Goal: Task Accomplishment & Management: Complete application form

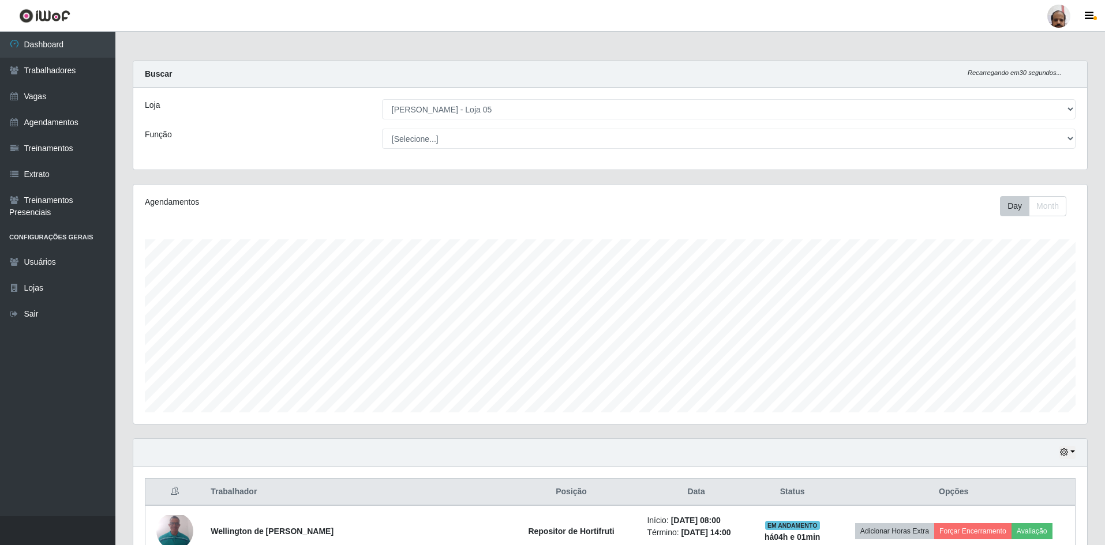
select select "252"
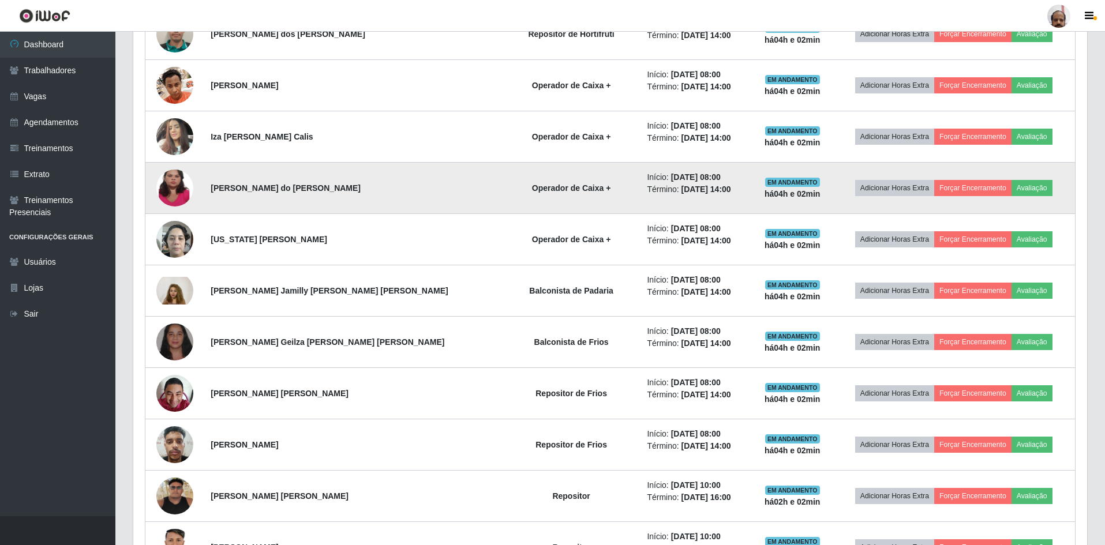
scroll to position [578, 0]
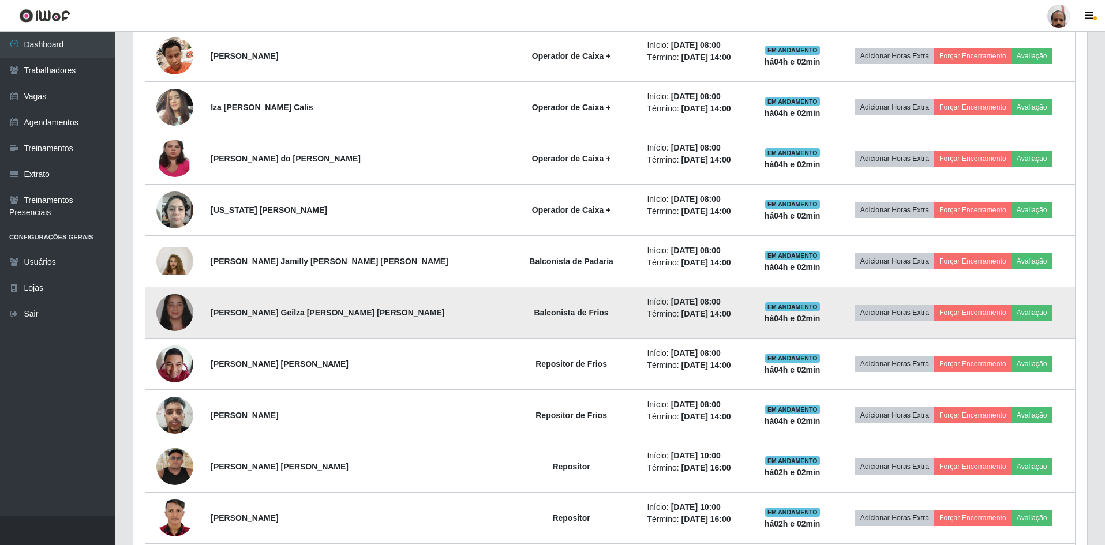
click at [181, 316] on img at bounding box center [174, 313] width 37 height 83
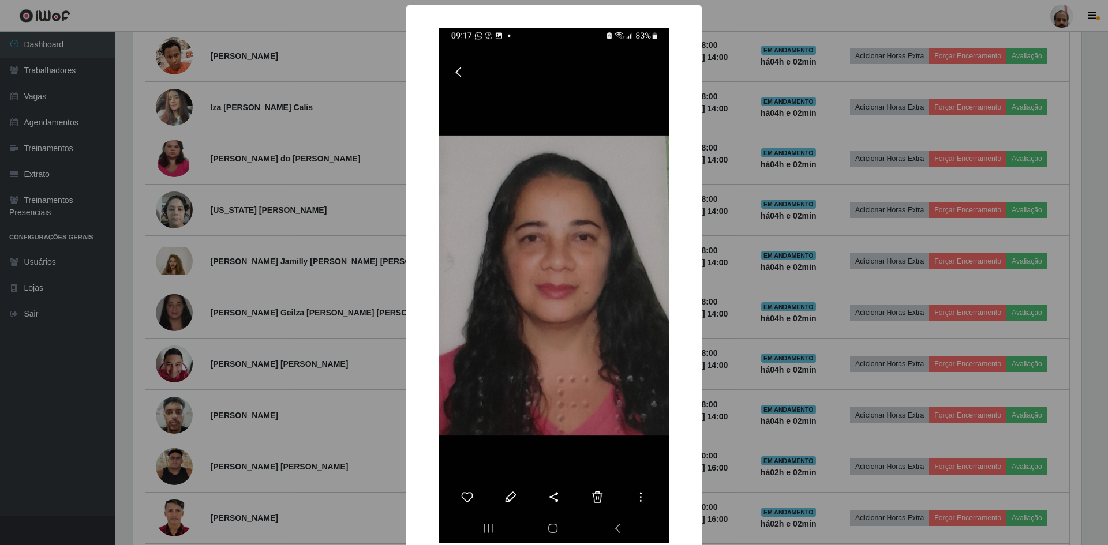
click at [736, 372] on div "× OK Cancel" at bounding box center [554, 272] width 1108 height 545
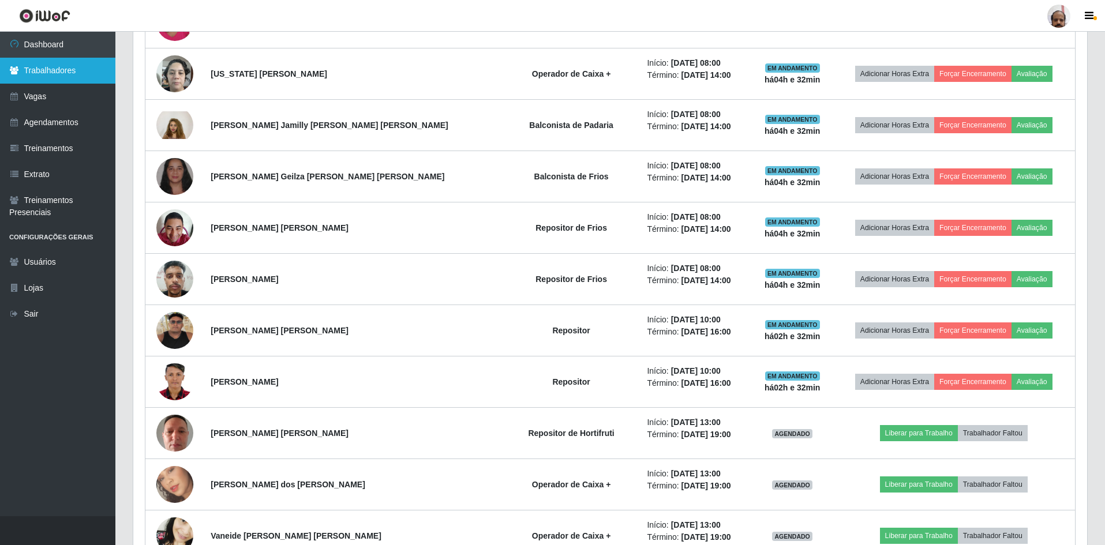
scroll to position [708, 0]
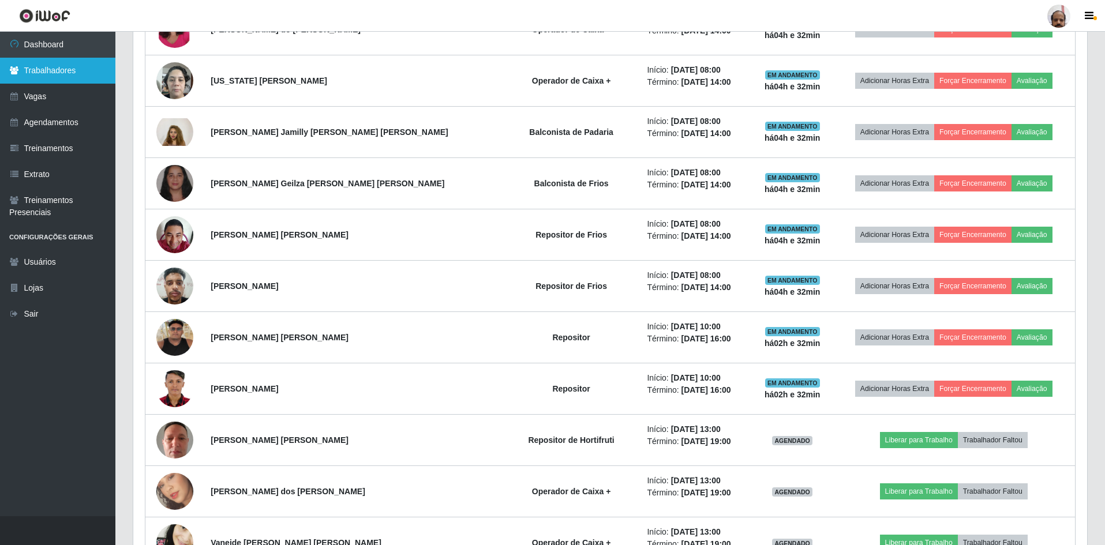
click at [40, 70] on link "Trabalhadores" at bounding box center [57, 71] width 115 height 26
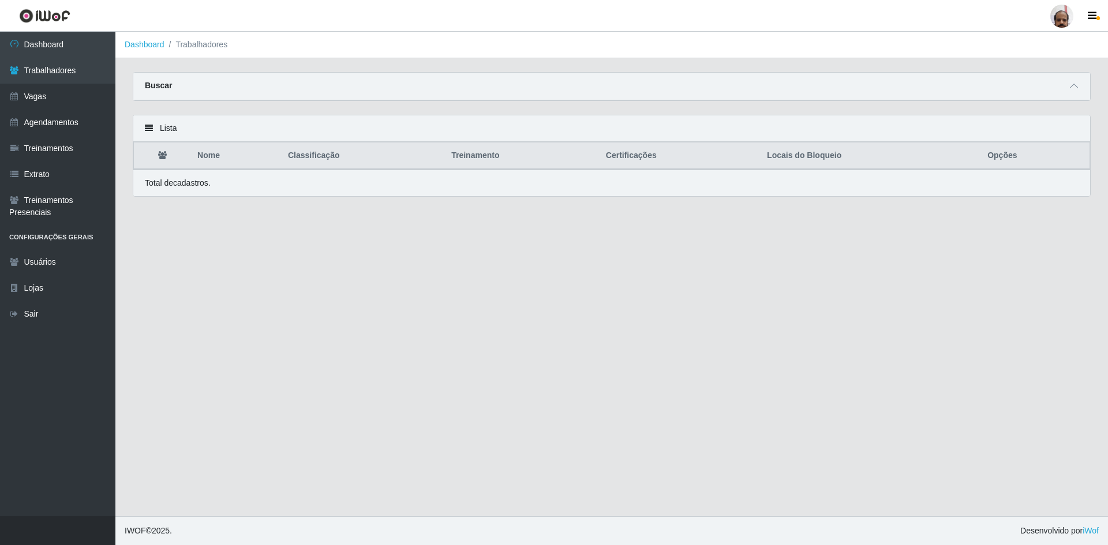
click at [161, 90] on strong "Buscar" at bounding box center [158, 85] width 27 height 9
click at [55, 123] on link "Agendamentos" at bounding box center [57, 123] width 115 height 26
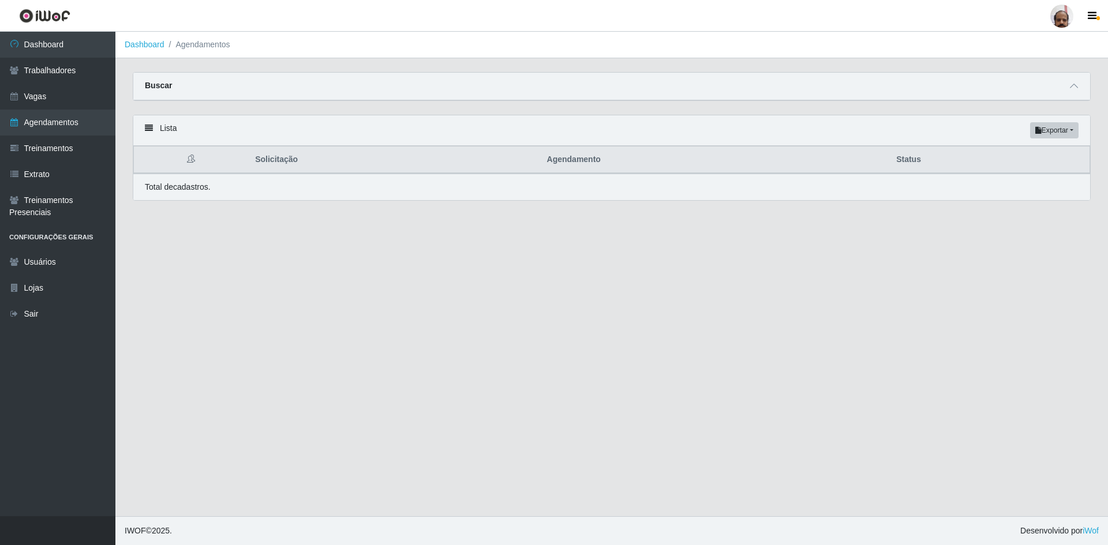
click at [193, 83] on div "Buscar" at bounding box center [611, 87] width 957 height 28
click at [44, 171] on link "Extrato" at bounding box center [57, 175] width 115 height 26
click at [841, 130] on div "Lista Exportar PDF Excel" at bounding box center [611, 130] width 957 height 31
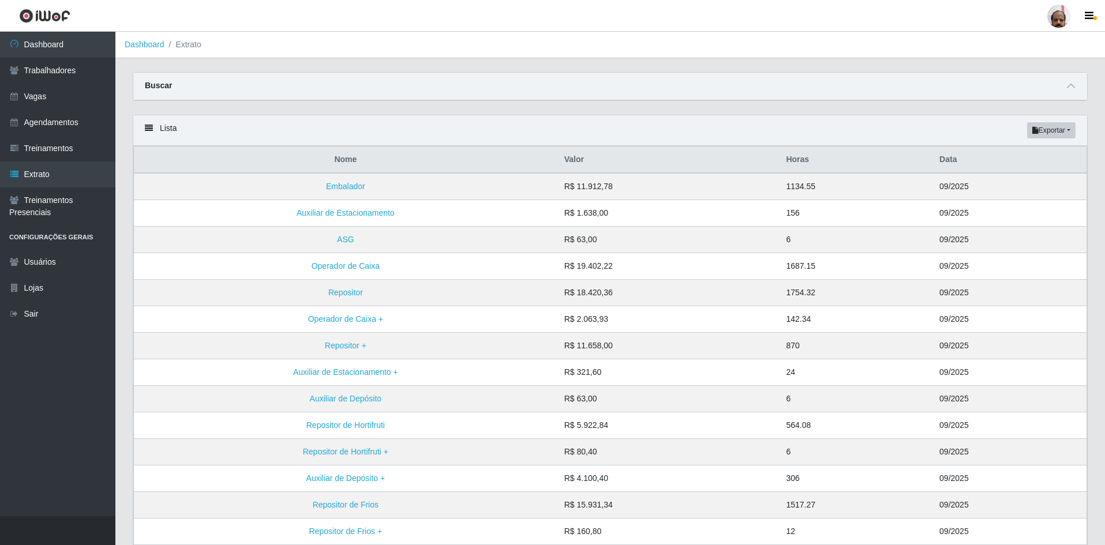
click at [175, 85] on div "Buscar" at bounding box center [610, 87] width 954 height 28
click at [43, 128] on link "Agendamentos" at bounding box center [57, 123] width 115 height 26
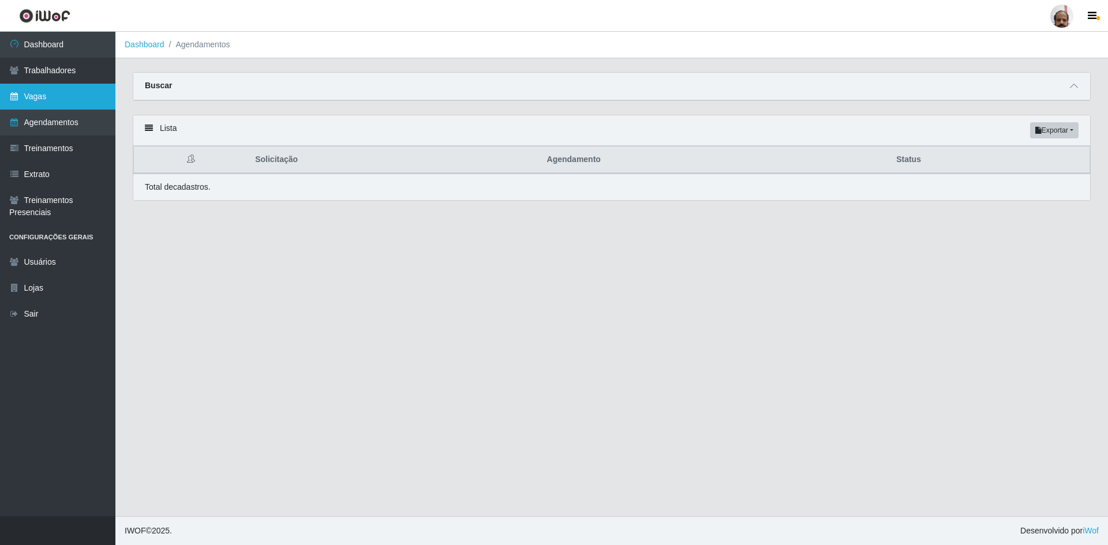
click at [34, 97] on link "Vagas" at bounding box center [57, 97] width 115 height 26
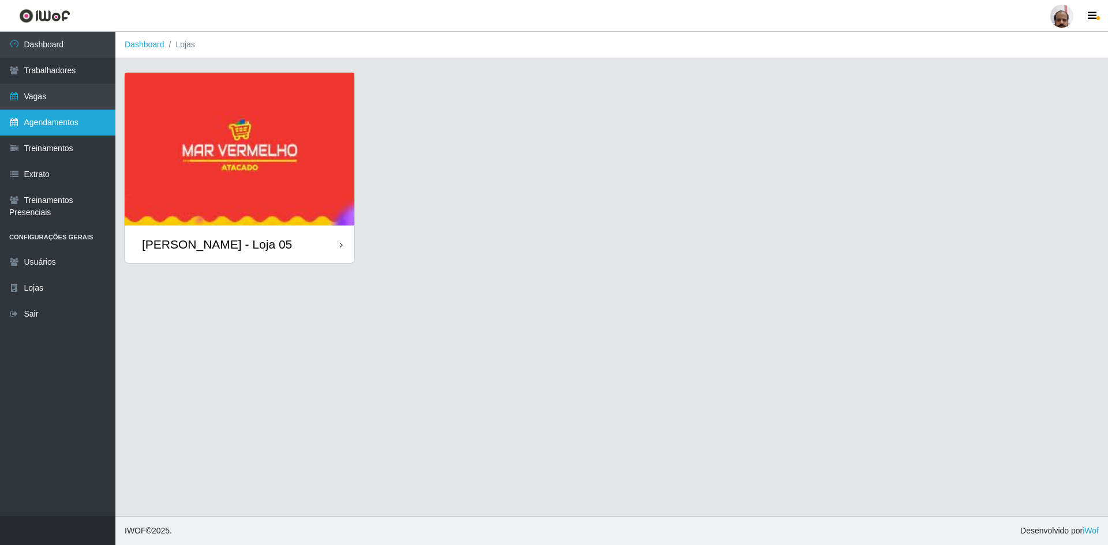
click at [36, 131] on link "Agendamentos" at bounding box center [57, 123] width 115 height 26
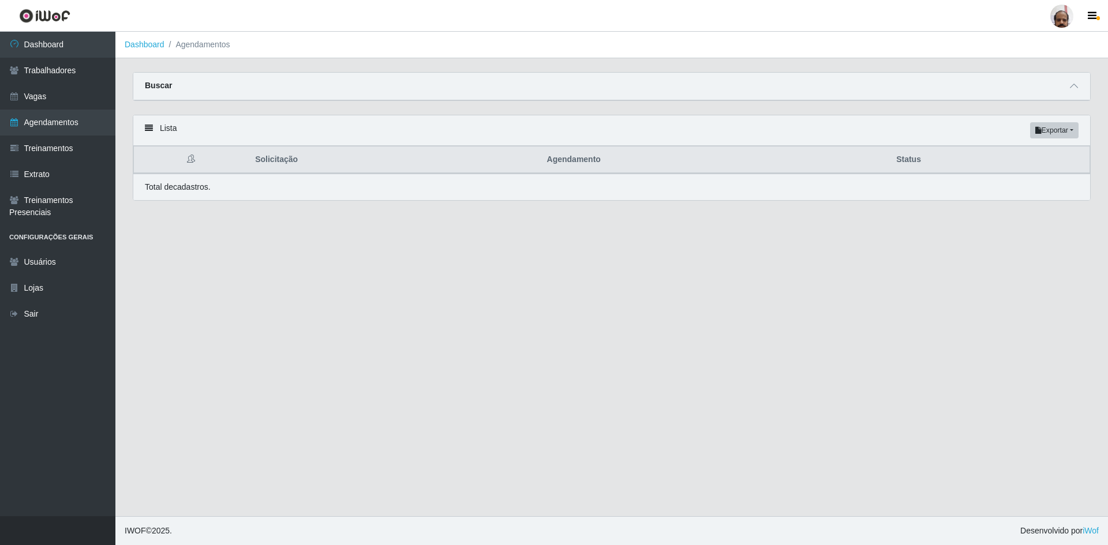
click at [160, 84] on strong "Buscar" at bounding box center [158, 85] width 27 height 9
click at [39, 44] on link "Dashboard" at bounding box center [57, 45] width 115 height 26
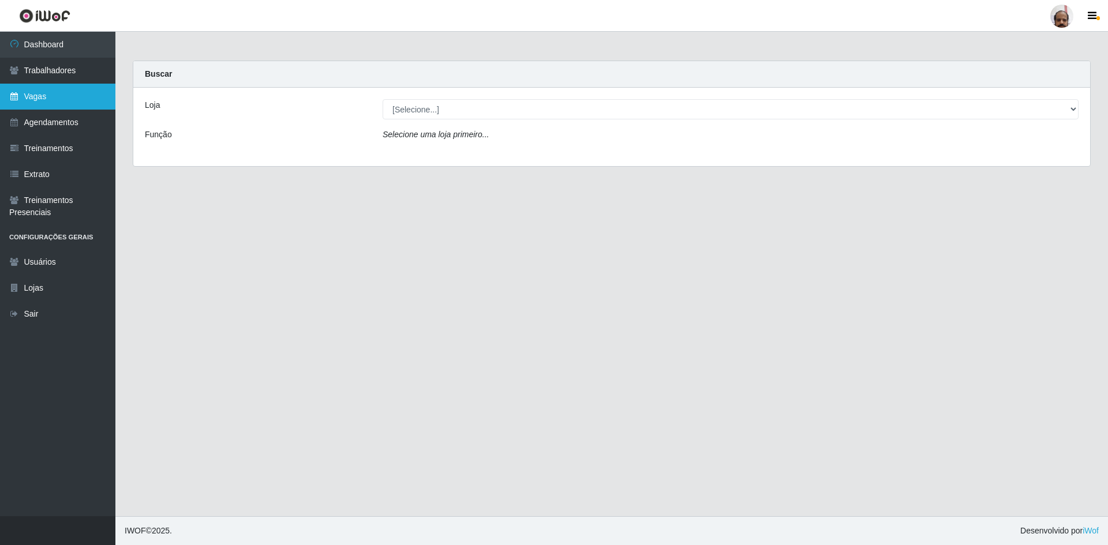
click at [35, 97] on link "Vagas" at bounding box center [57, 97] width 115 height 26
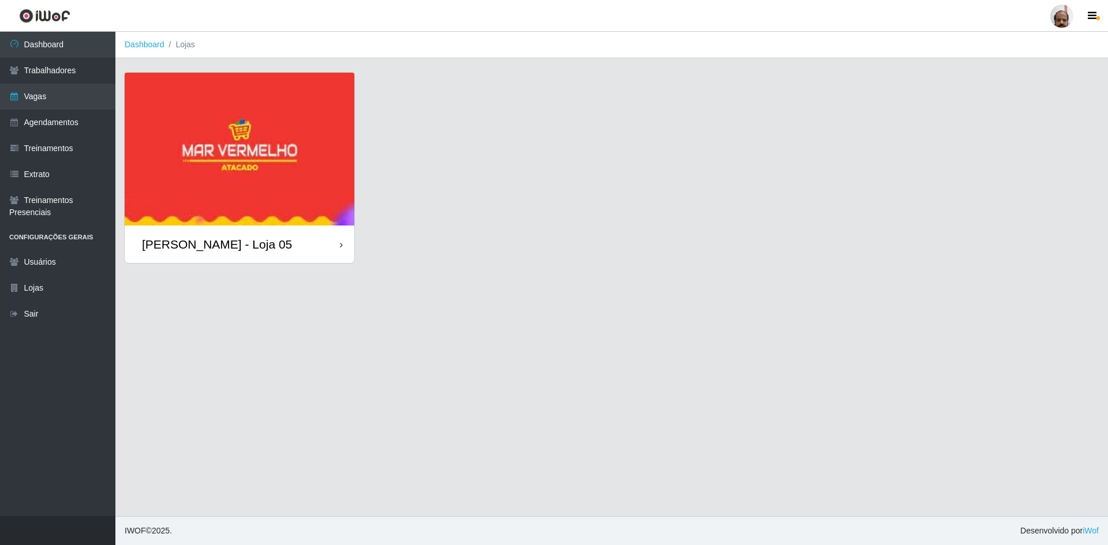
click at [189, 234] on div "[PERSON_NAME] - Loja 05" at bounding box center [240, 245] width 230 height 38
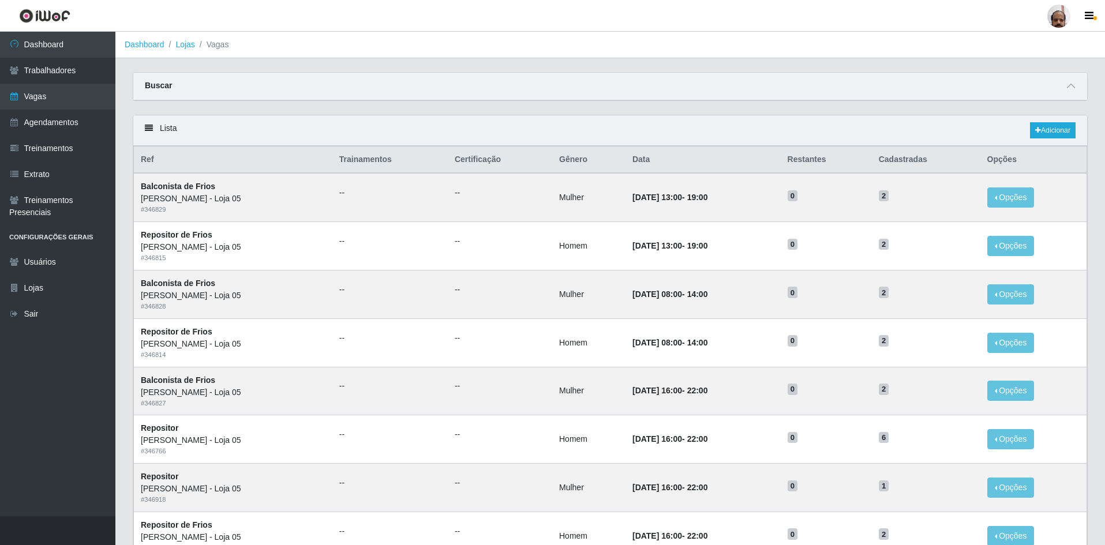
click at [185, 91] on div "Buscar" at bounding box center [610, 87] width 954 height 28
click at [20, 99] on link "Vagas" at bounding box center [57, 97] width 115 height 26
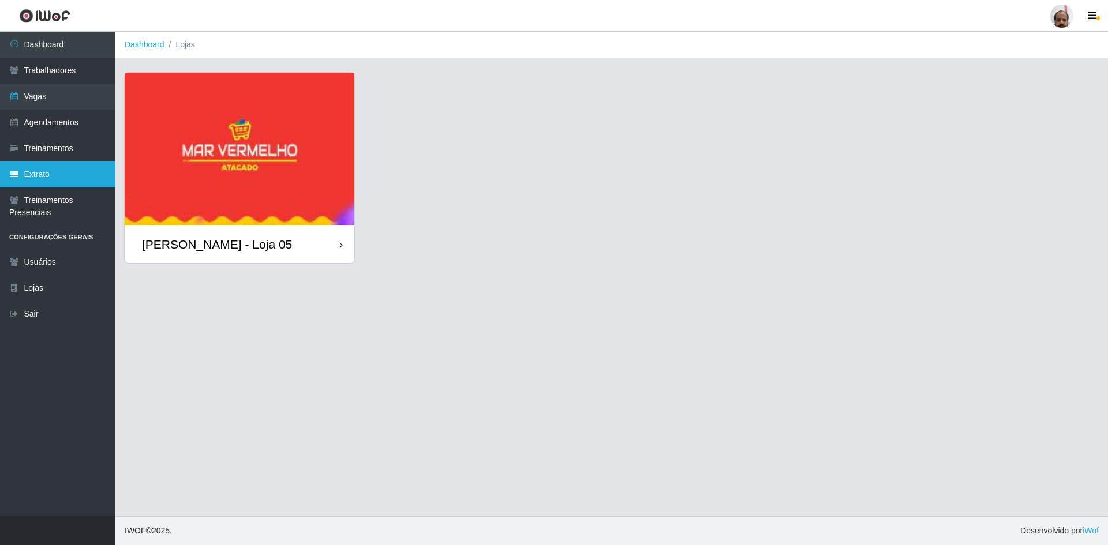
click at [35, 169] on link "Extrato" at bounding box center [57, 175] width 115 height 26
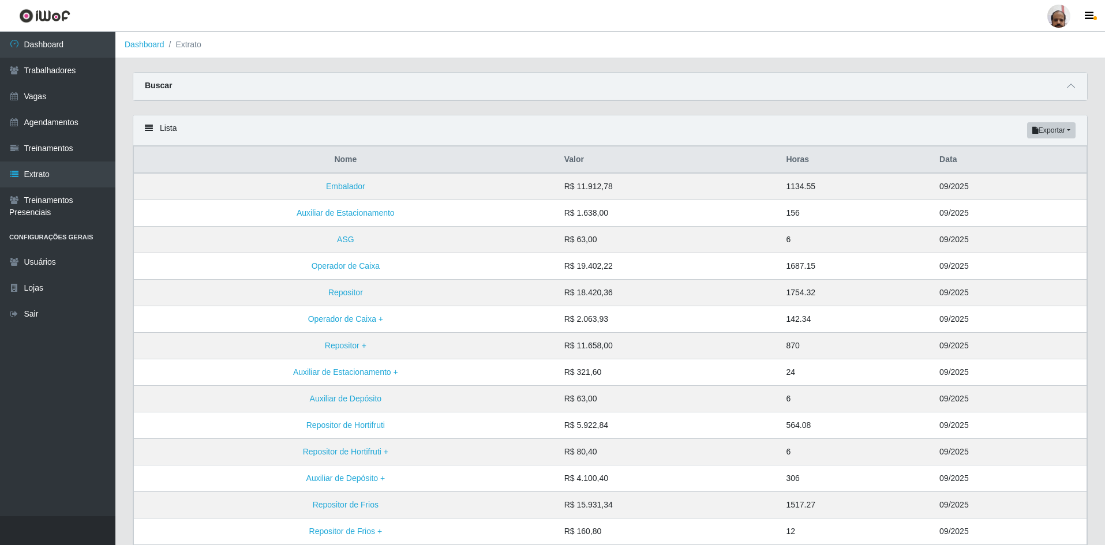
click at [156, 87] on strong "Buscar" at bounding box center [158, 85] width 27 height 9
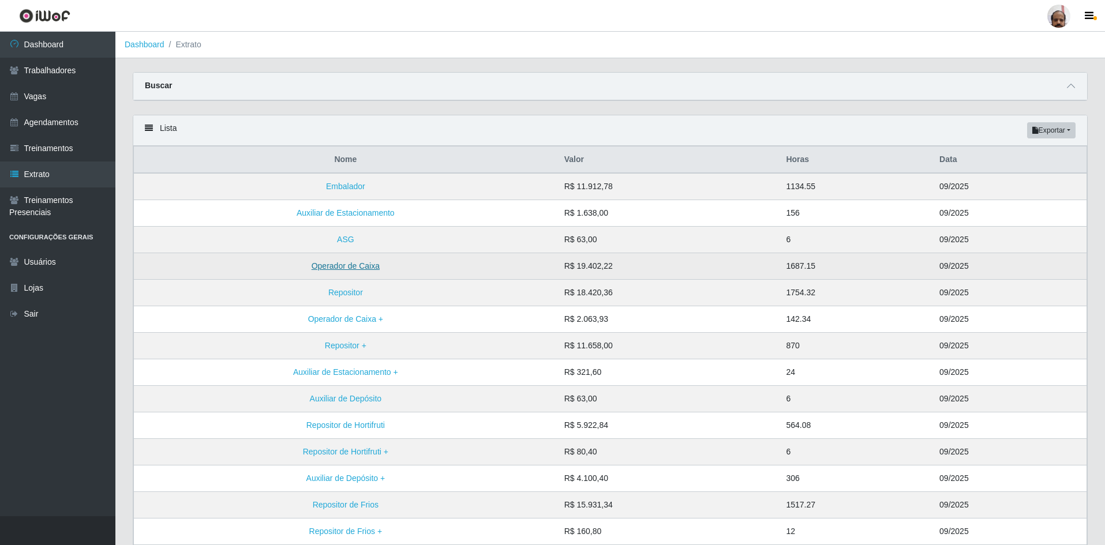
click at [343, 267] on link "Operador de Caixa" at bounding box center [346, 265] width 68 height 9
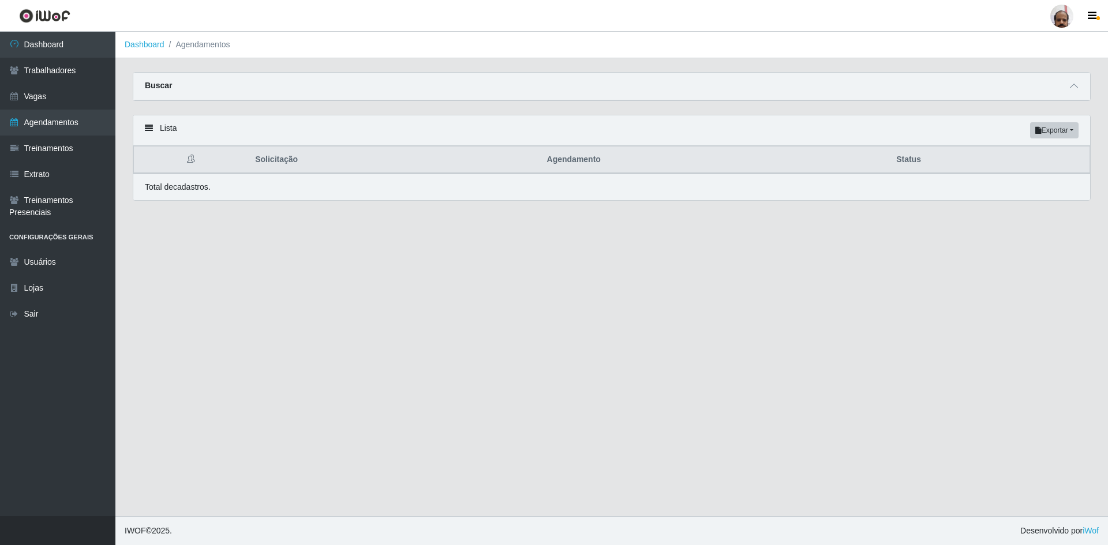
click at [148, 130] on icon at bounding box center [149, 128] width 8 height 8
click at [178, 189] on p "Total de cadastros." at bounding box center [178, 187] width 66 height 12
click at [195, 83] on div "Buscar" at bounding box center [611, 87] width 957 height 28
click at [1072, 89] on icon at bounding box center [1074, 86] width 8 height 8
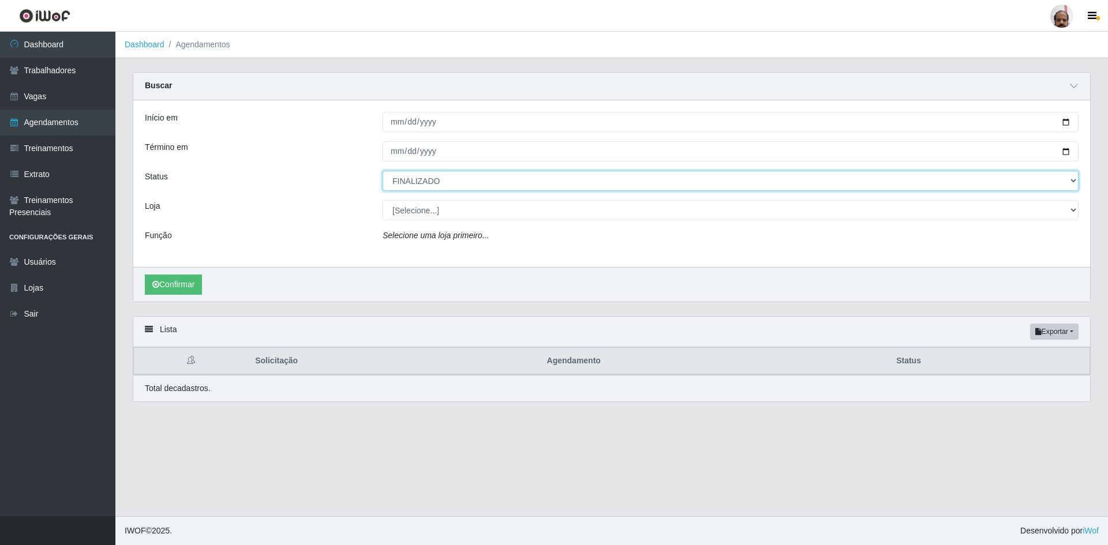
click at [429, 178] on select "[Selecione...] AGENDADO AGUARDANDO LIBERAR EM ANDAMENTO EM REVISÃO FINALIZADO C…" at bounding box center [731, 181] width 696 height 20
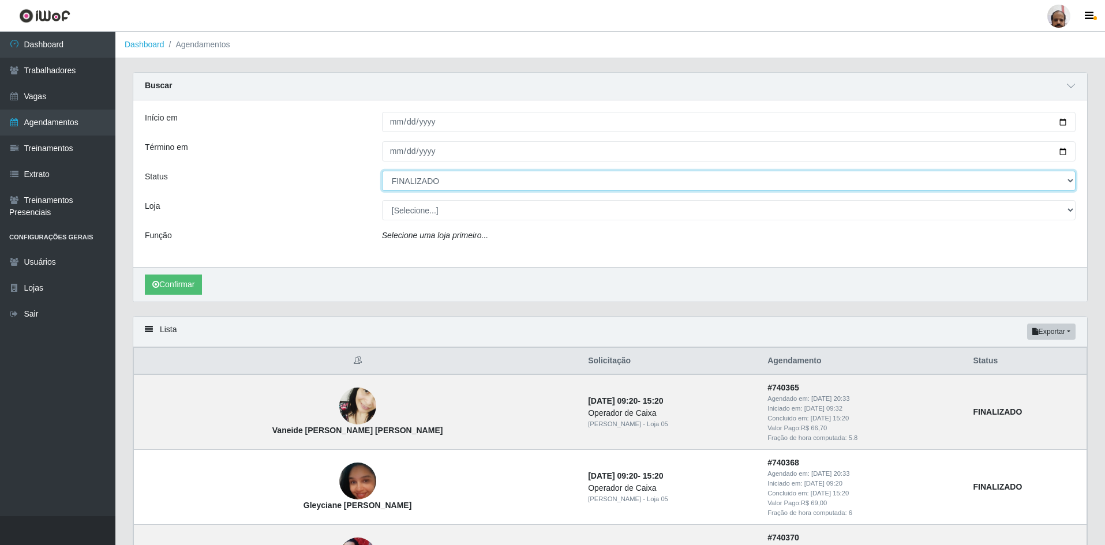
select select "FALTA"
click at [382, 171] on select "[Selecione...] AGENDADO AGUARDANDO LIBERAR EM ANDAMENTO EM REVISÃO FINALIZADO C…" at bounding box center [729, 181] width 694 height 20
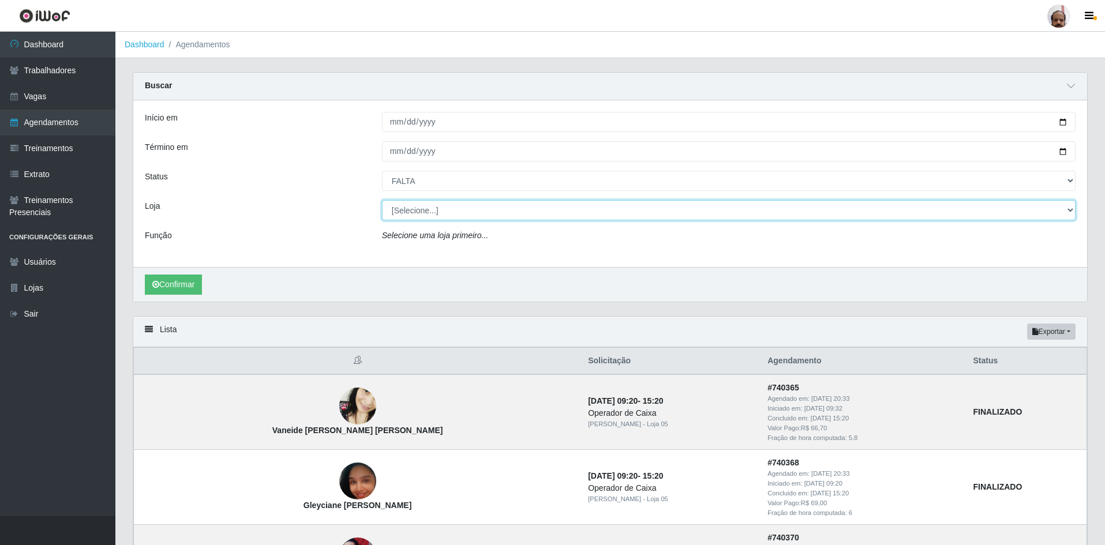
click at [402, 209] on select "[Selecione...] Mar Vermelho - Loja 05" at bounding box center [729, 210] width 694 height 20
select select "252"
click at [382, 201] on select "[Selecione...] Mar Vermelho - Loja 05" at bounding box center [729, 210] width 694 height 20
select select "22"
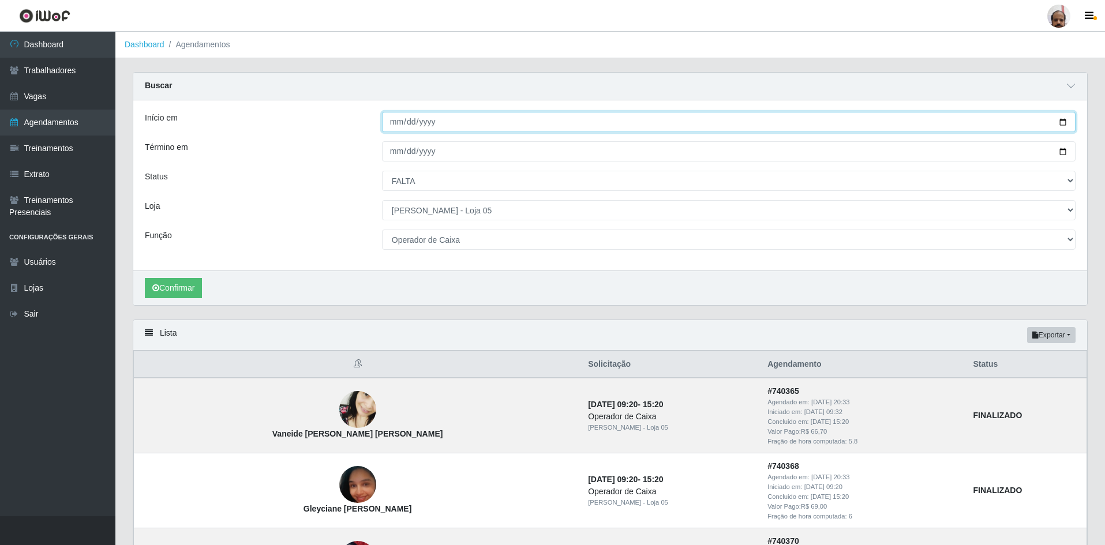
click at [407, 123] on input "[DATE]" at bounding box center [729, 122] width 694 height 20
click at [390, 122] on input "[DATE]" at bounding box center [729, 122] width 694 height 20
click at [1064, 121] on input "[DATE]" at bounding box center [729, 122] width 694 height 20
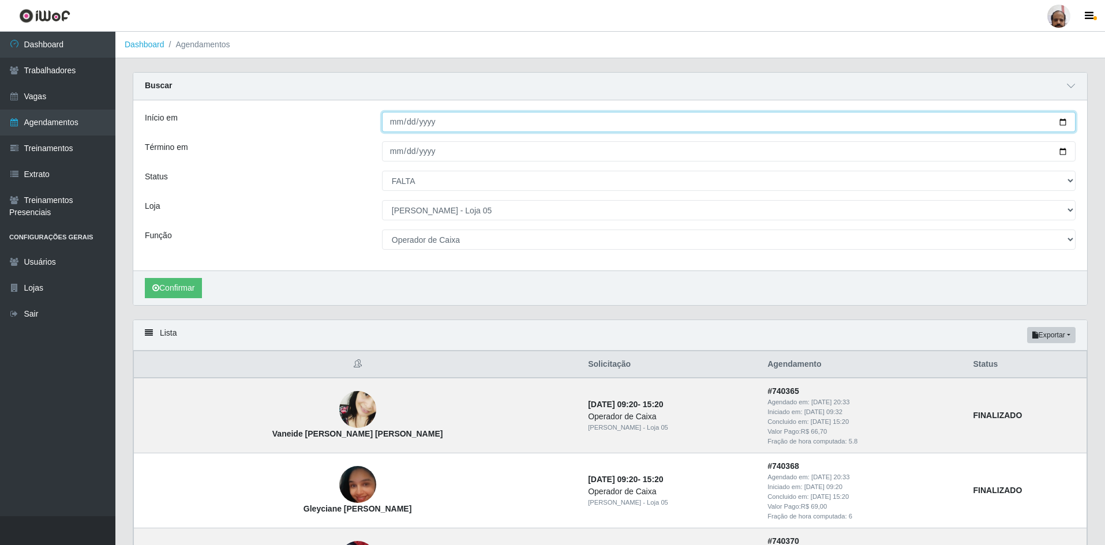
type input "[DATE]"
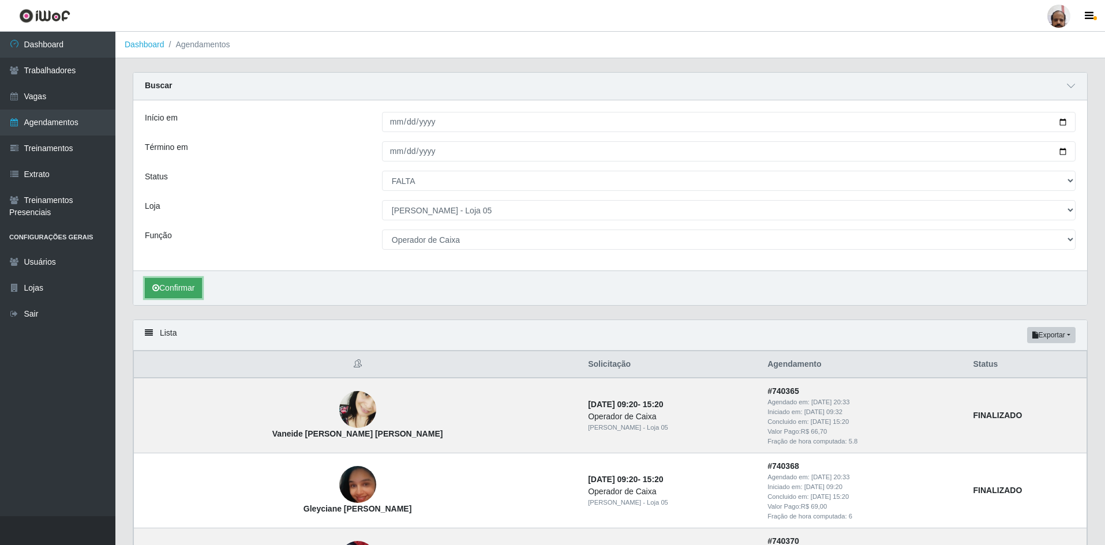
click at [164, 289] on button "Confirmar" at bounding box center [173, 288] width 57 height 20
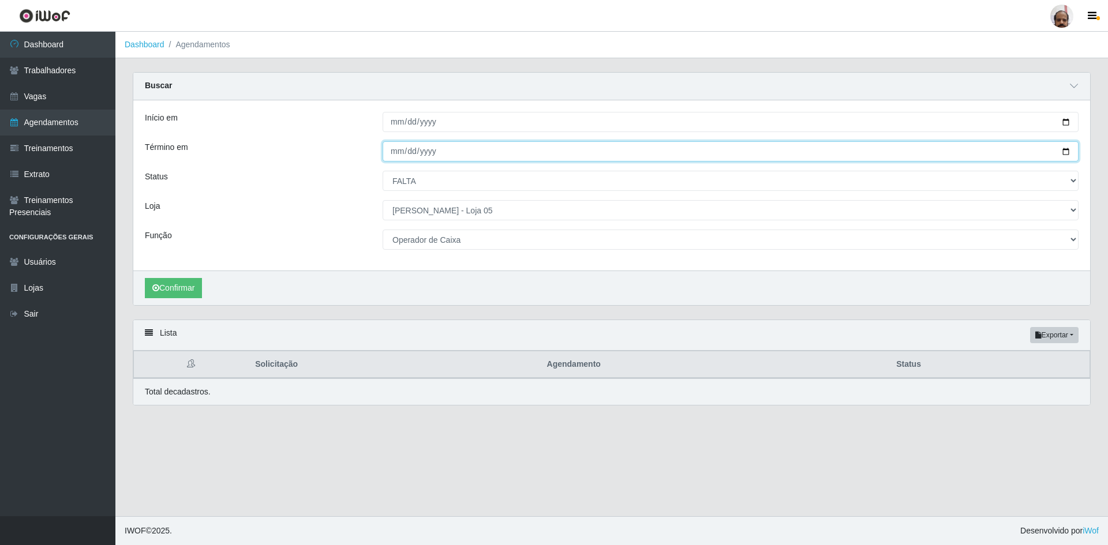
click at [419, 152] on input "[DATE]" at bounding box center [731, 151] width 696 height 20
click at [1067, 149] on input "[DATE]" at bounding box center [731, 151] width 696 height 20
type input "[DATE]"
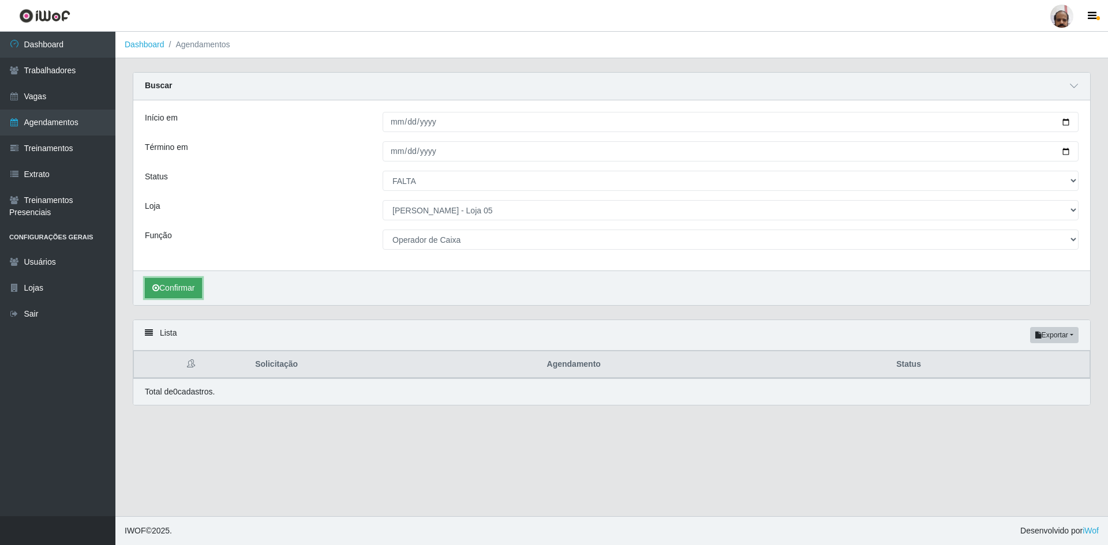
click at [186, 286] on button "Confirmar" at bounding box center [173, 288] width 57 height 20
click at [179, 289] on button "Confirmar" at bounding box center [173, 288] width 57 height 20
click at [179, 286] on button "Confirmar" at bounding box center [173, 288] width 57 height 20
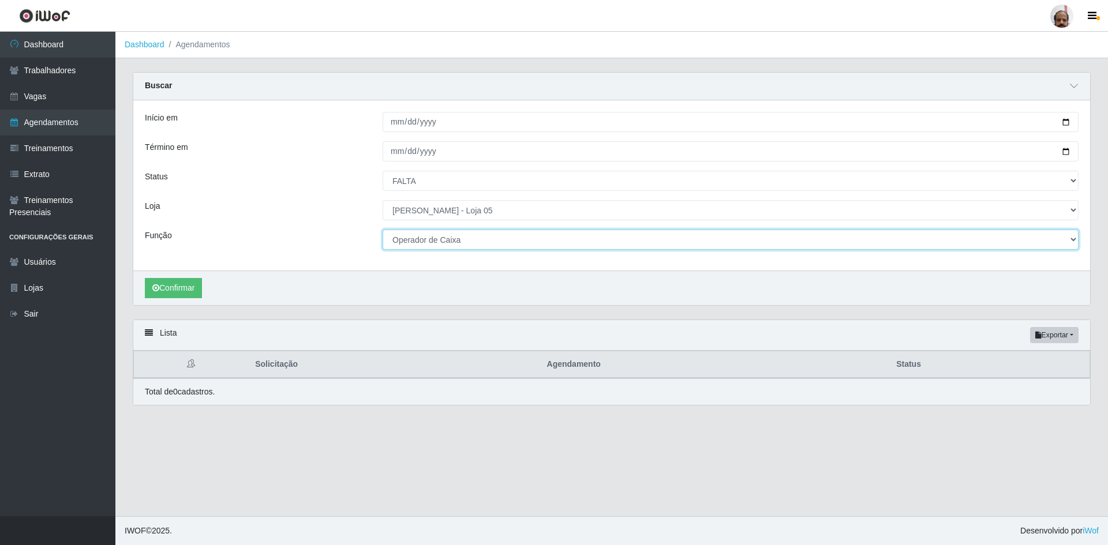
click at [443, 242] on select "[Selecione...] ASG ASG + ASG ++ Auxiliar de Depósito Auxiliar de Depósito + Aux…" at bounding box center [731, 240] width 696 height 20
select select "72"
click at [383, 230] on select "[Selecione...] ASG ASG + ASG ++ Auxiliar de Depósito Auxiliar de Depósito + Aux…" at bounding box center [731, 240] width 696 height 20
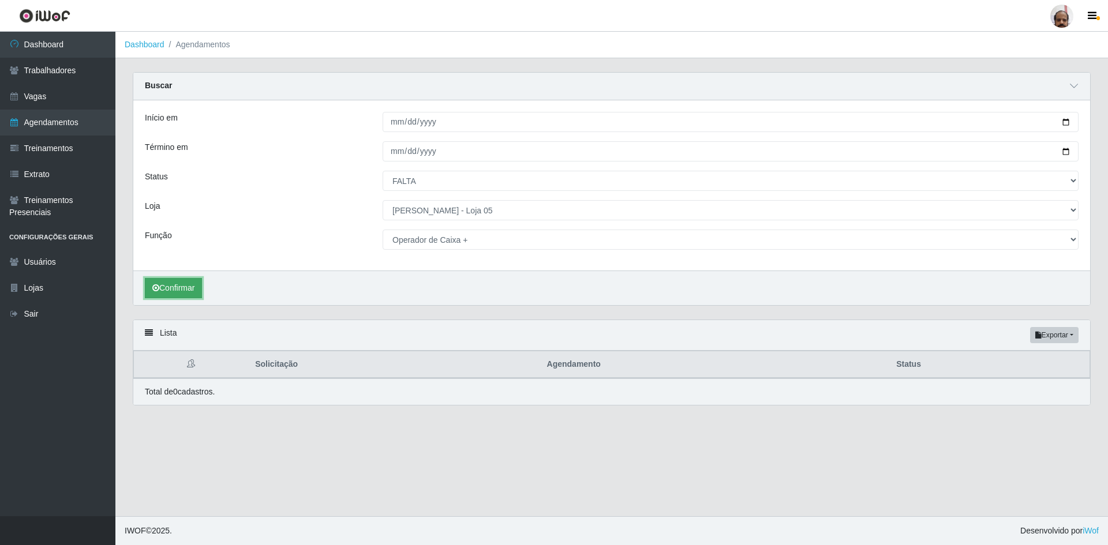
click at [179, 287] on button "Confirmar" at bounding box center [173, 288] width 57 height 20
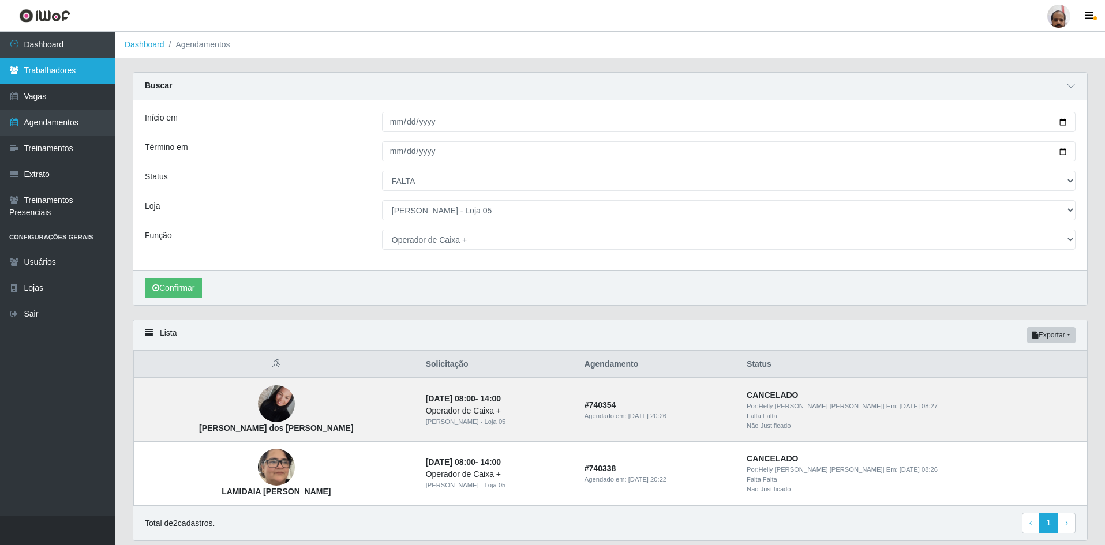
click at [63, 70] on link "Trabalhadores" at bounding box center [57, 71] width 115 height 26
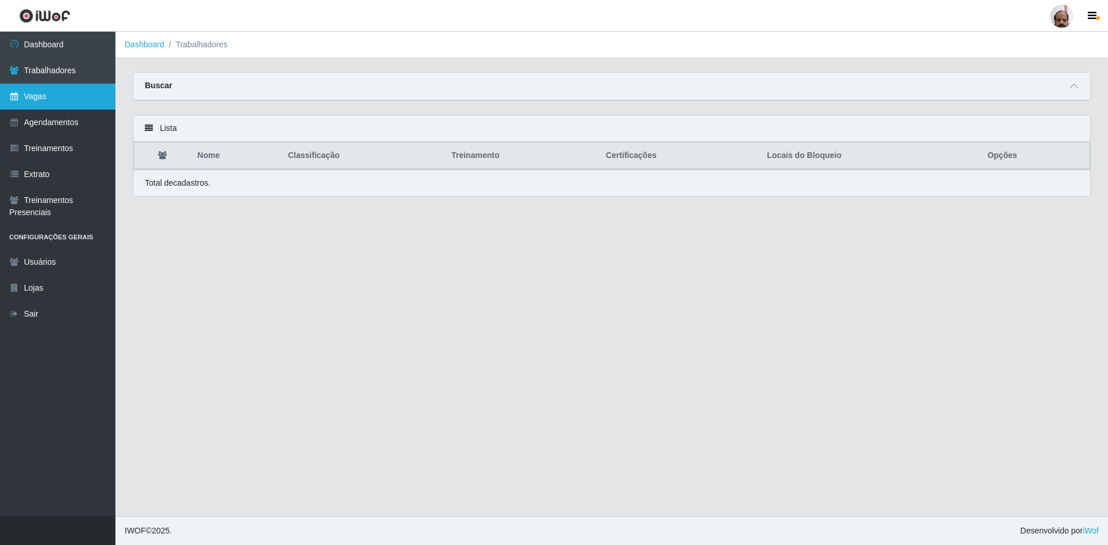
click at [47, 98] on link "Vagas" at bounding box center [57, 97] width 115 height 26
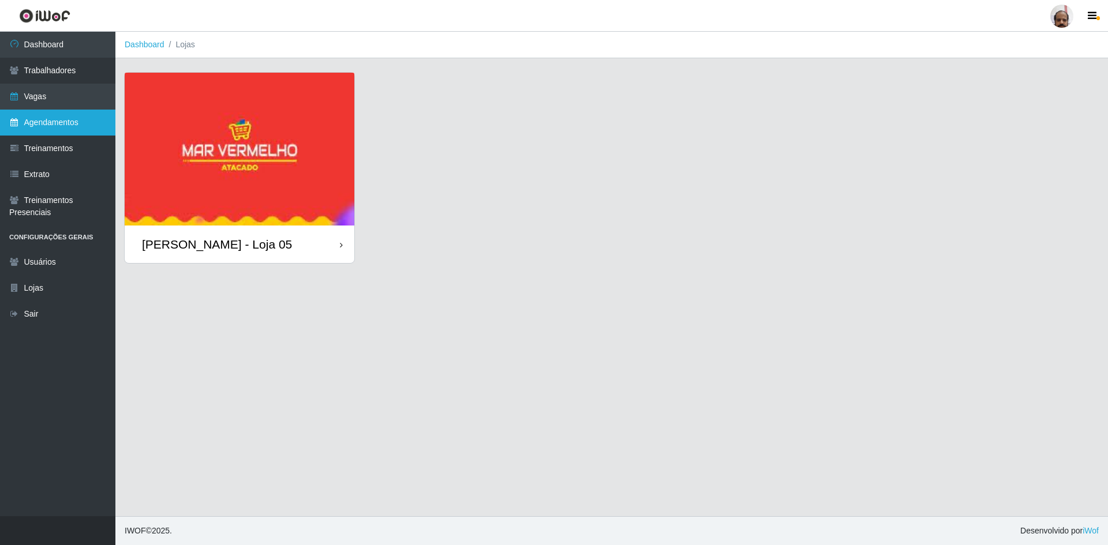
click at [48, 122] on link "Agendamentos" at bounding box center [57, 123] width 115 height 26
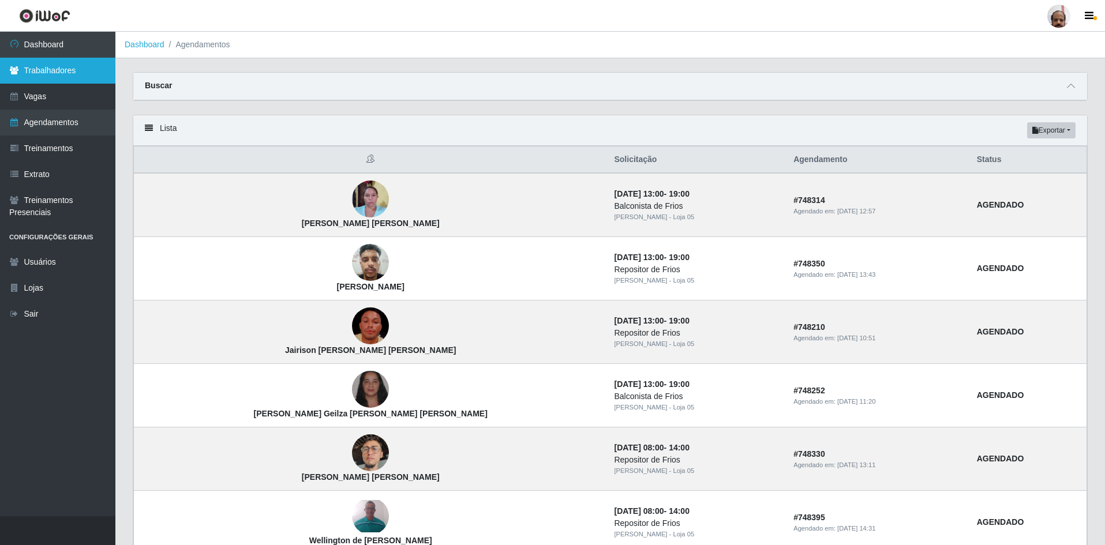
click at [90, 75] on link "Trabalhadores" at bounding box center [57, 71] width 115 height 26
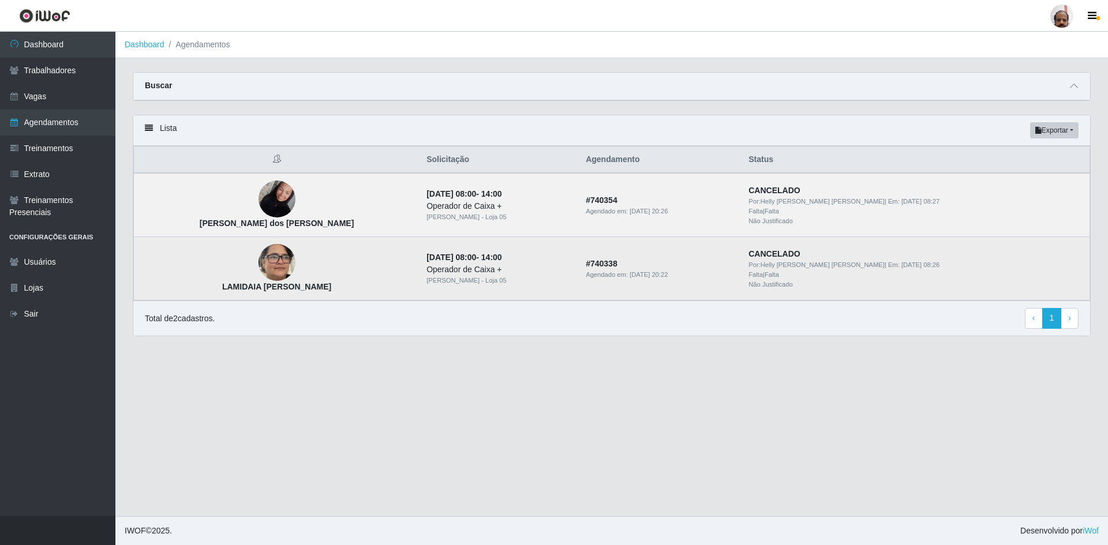
click at [259, 266] on img at bounding box center [277, 263] width 37 height 48
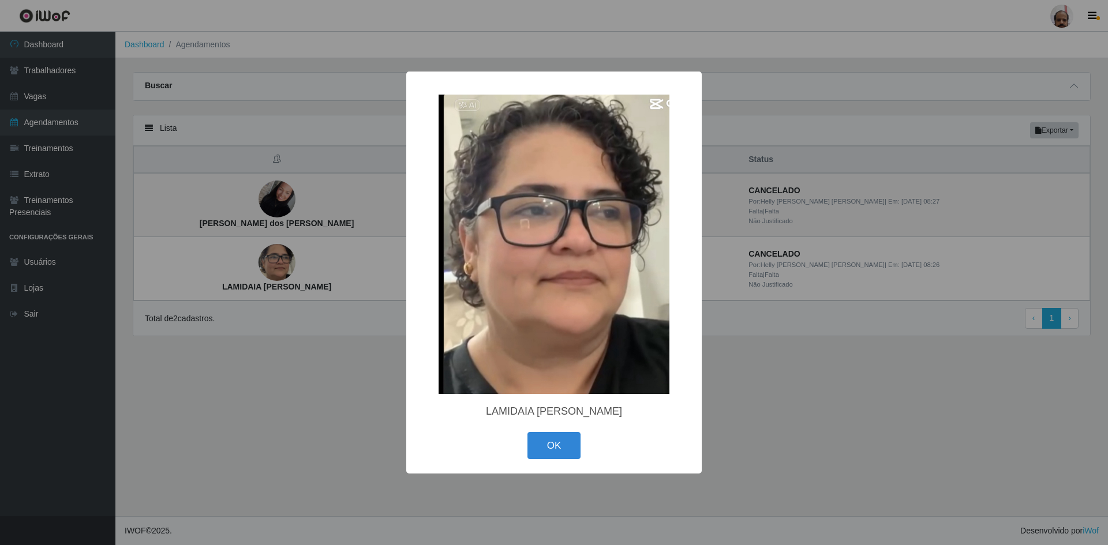
click at [324, 425] on div "× LAMIDAIA [PERSON_NAME] OK Cancel" at bounding box center [554, 272] width 1108 height 545
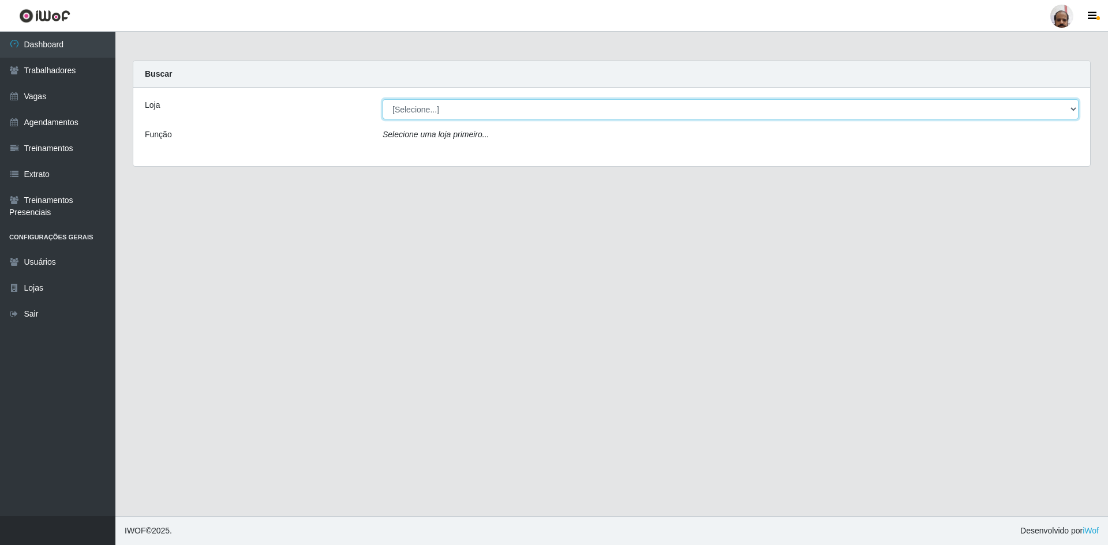
click at [472, 107] on select "[Selecione...] Mar Vermelho - Loja 05" at bounding box center [731, 109] width 696 height 20
select select "252"
click at [383, 99] on select "[Selecione...] Mar Vermelho - Loja 05" at bounding box center [731, 109] width 696 height 20
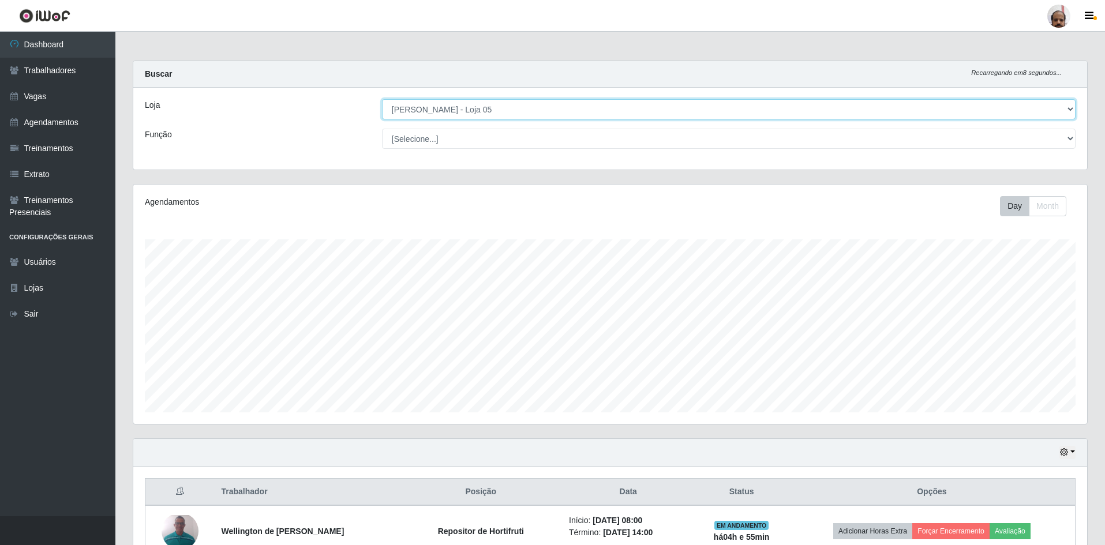
scroll to position [173, 0]
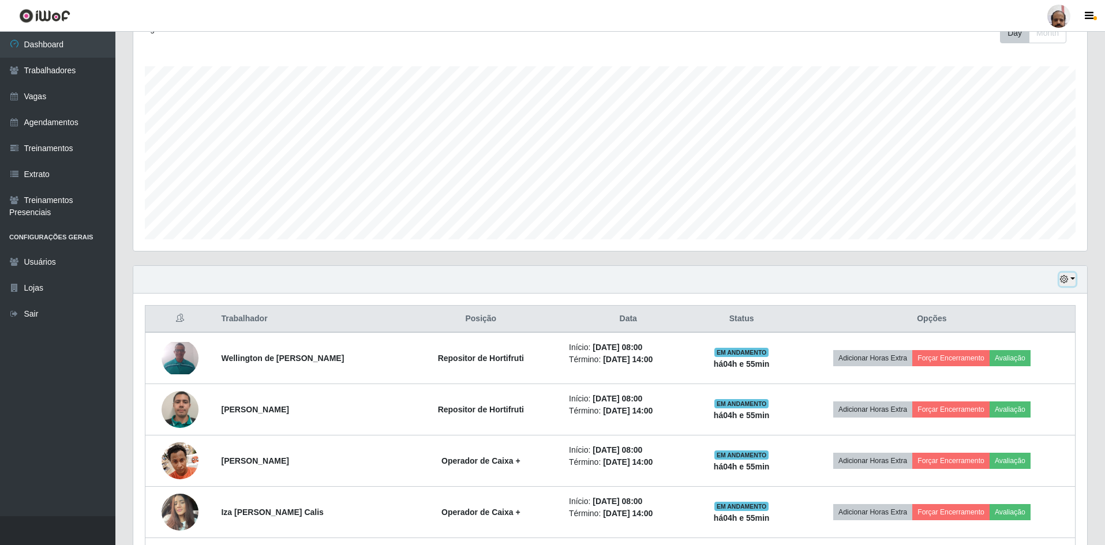
click at [472, 265] on button "button" at bounding box center [1068, 279] width 16 height 13
click at [472, 265] on button "1 dia" at bounding box center [1029, 324] width 91 height 24
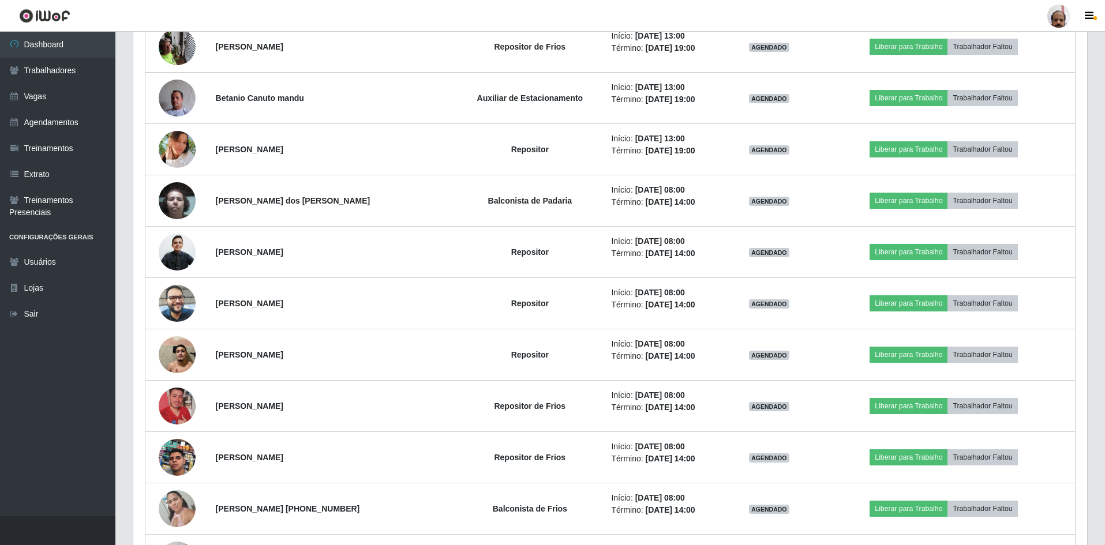
scroll to position [1962, 0]
